Goal: Download file/media

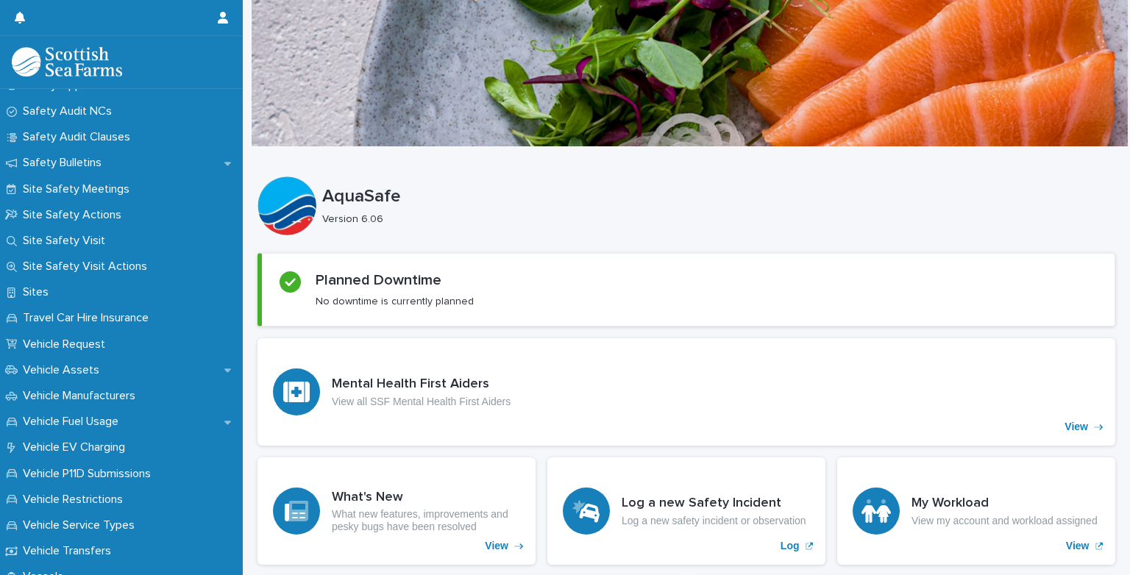
scroll to position [864, 0]
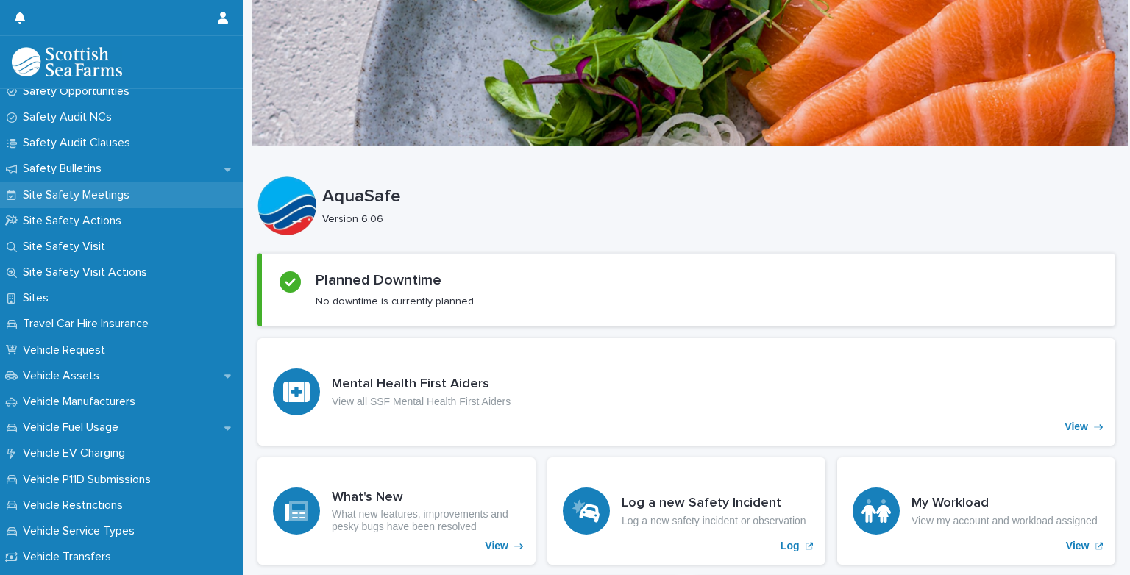
click at [46, 196] on p "Site Safety Meetings" at bounding box center [79, 195] width 124 height 14
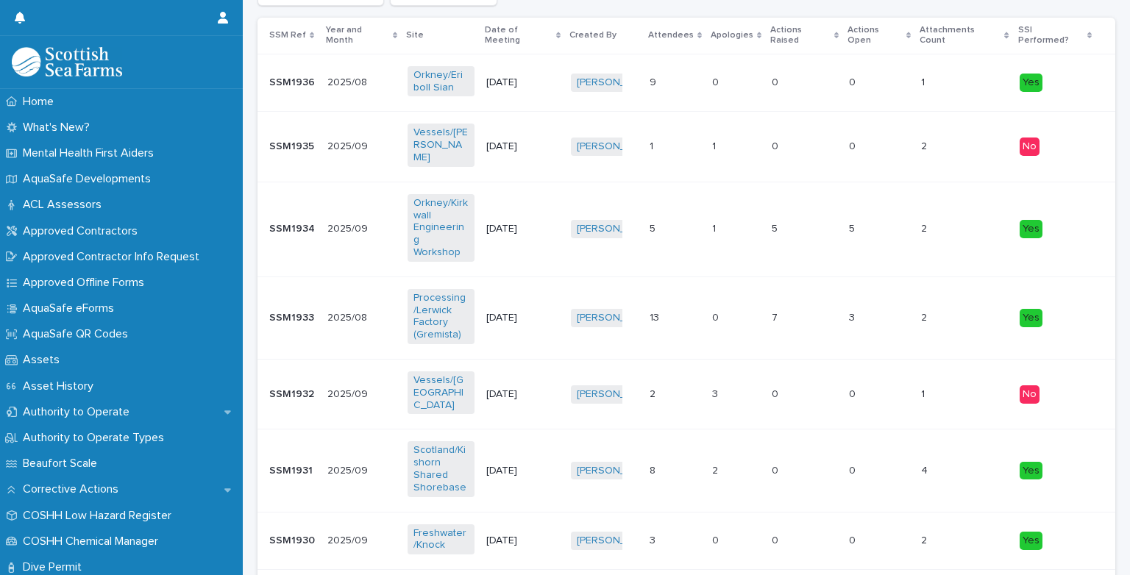
scroll to position [294, 0]
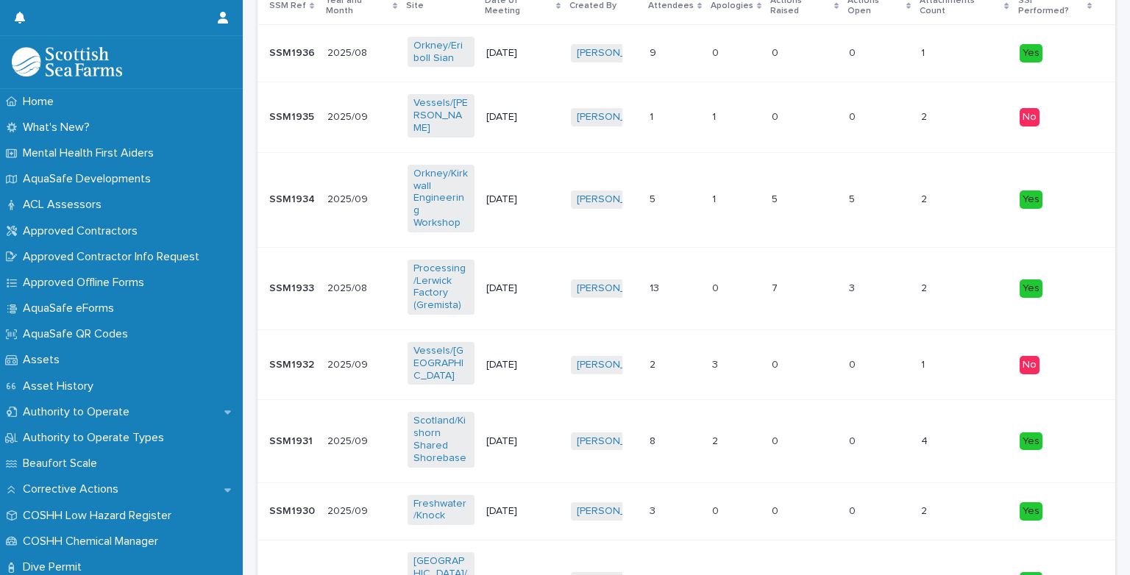
click at [297, 432] on p "SSM1931" at bounding box center [292, 439] width 46 height 15
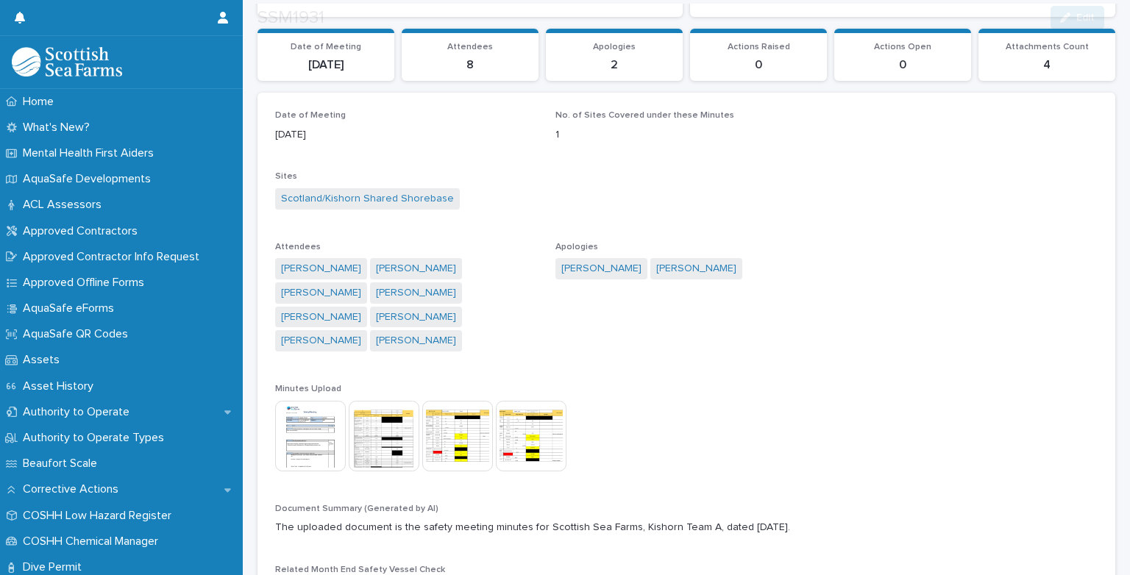
scroll to position [265, 0]
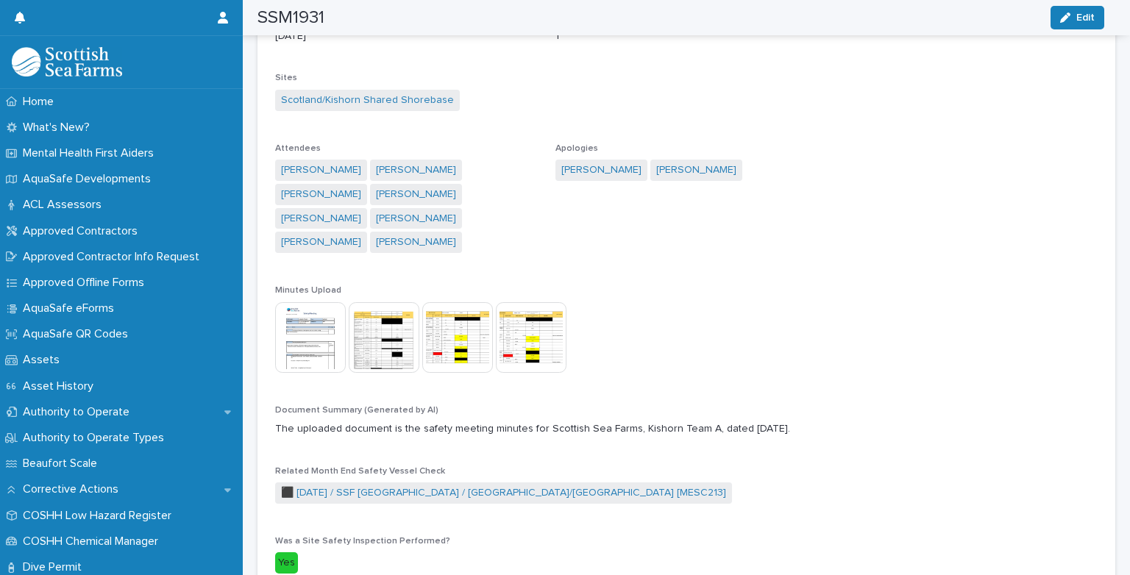
click at [315, 302] on img at bounding box center [310, 337] width 71 height 71
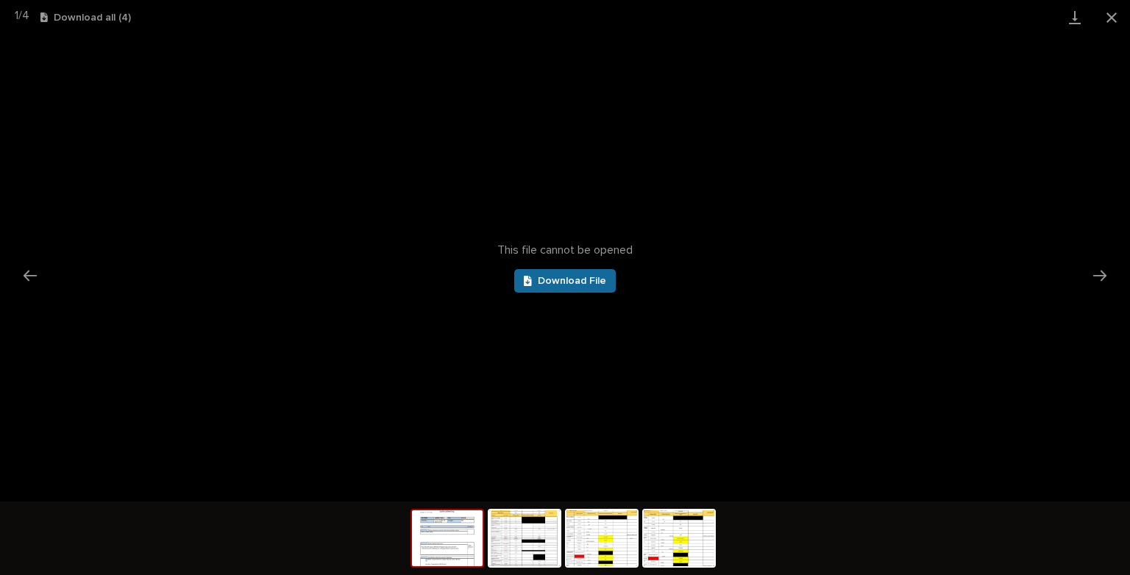
scroll to position [0, 0]
click at [543, 274] on link "Download File" at bounding box center [564, 281] width 101 height 24
